Goal: Find specific page/section: Find specific page/section

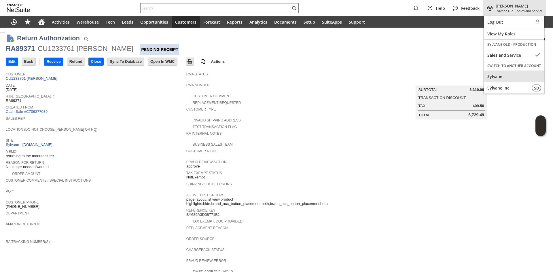
click at [497, 72] on div "Sylvane" at bounding box center [514, 77] width 61 height 12
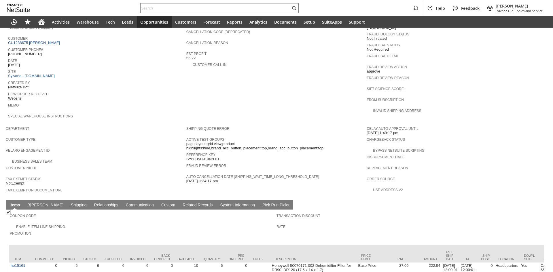
scroll to position [173, 0]
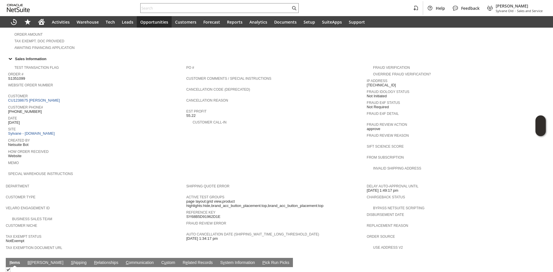
click at [50, 92] on span "Customer" at bounding box center [95, 95] width 175 height 6
click at [49, 98] on link "CU1238675 Edmund J Fusco" at bounding box center [34, 100] width 53 height 4
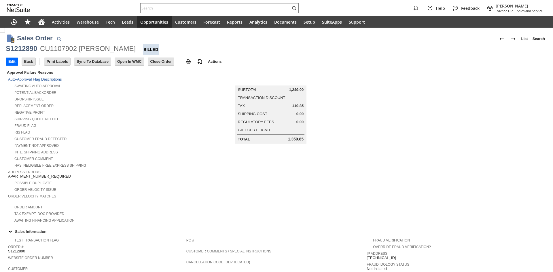
scroll to position [241, 0]
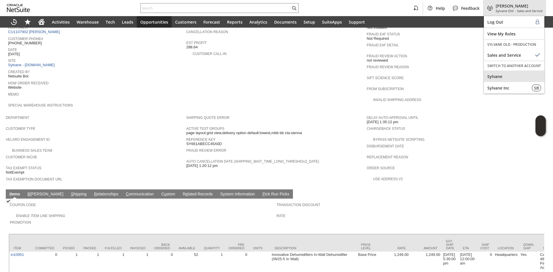
click at [509, 79] on span "Sylvane" at bounding box center [515, 76] width 54 height 5
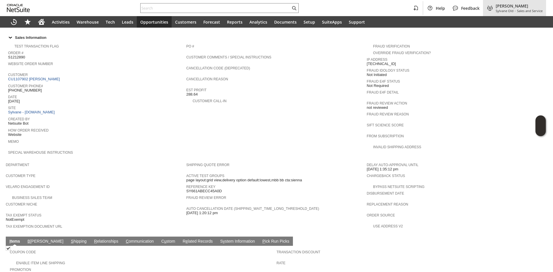
scroll to position [184, 0]
